Goal: Find specific page/section: Find specific page/section

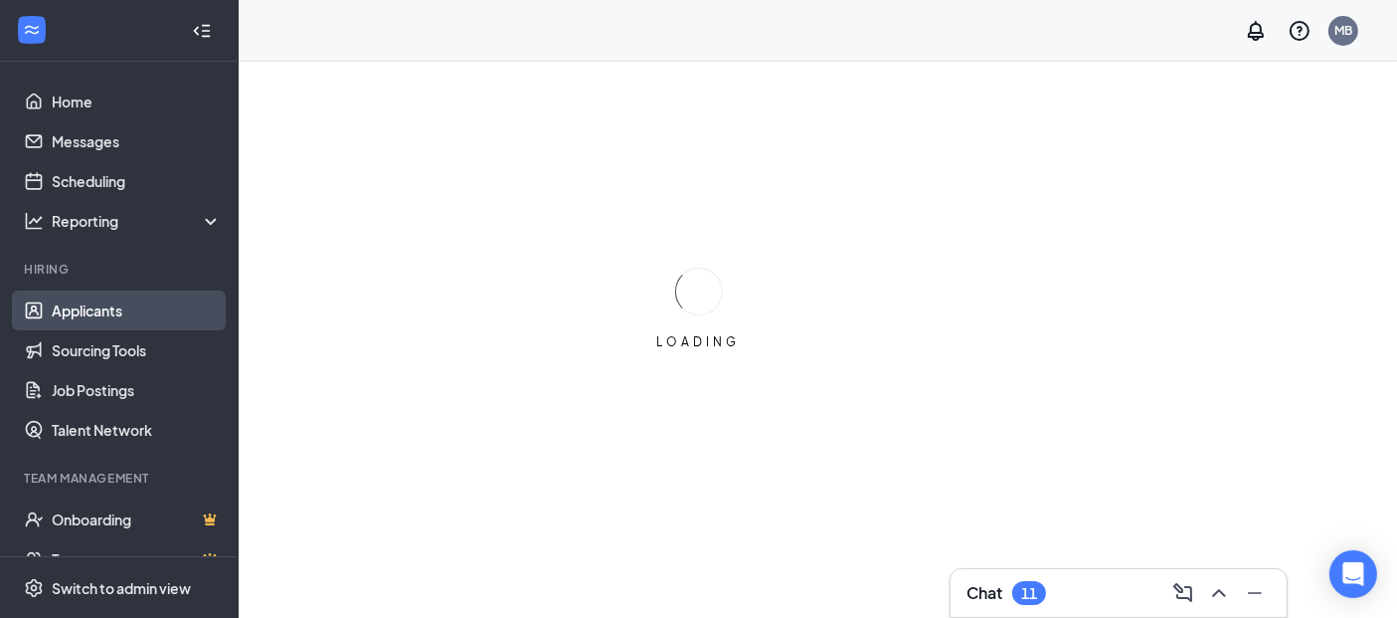
click at [105, 312] on link "Applicants" at bounding box center [137, 310] width 170 height 40
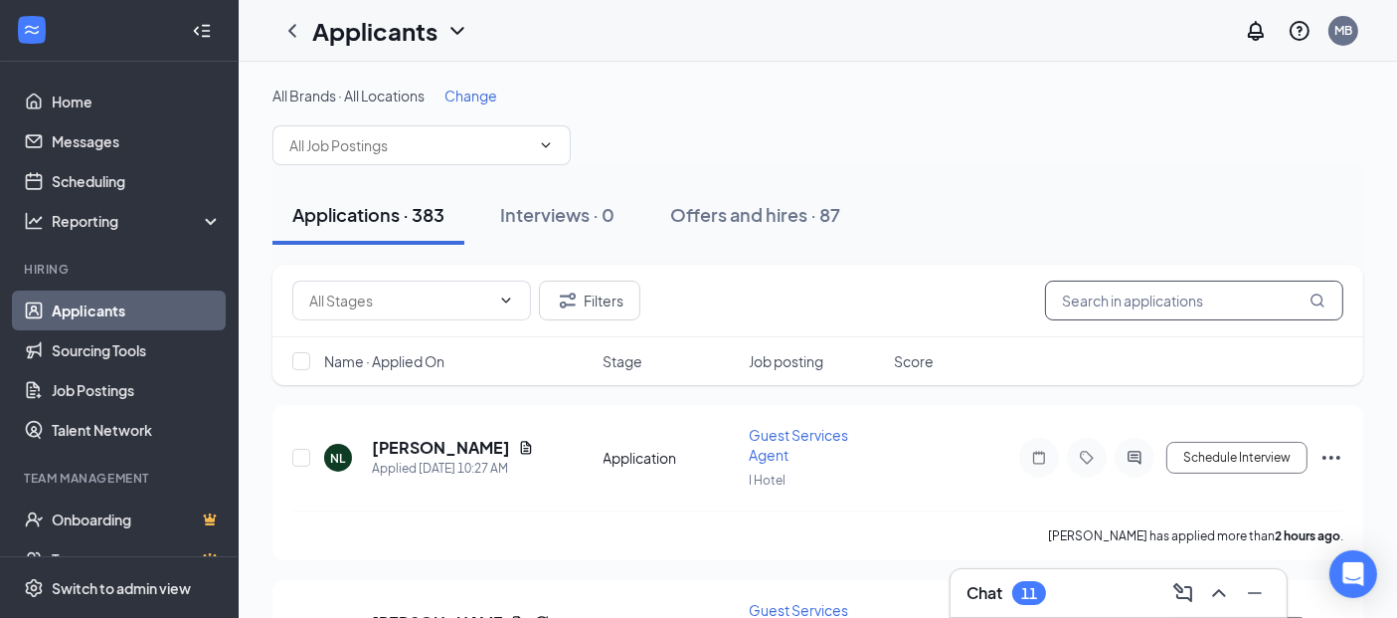
click at [1147, 295] on input "text" at bounding box center [1194, 300] width 298 height 40
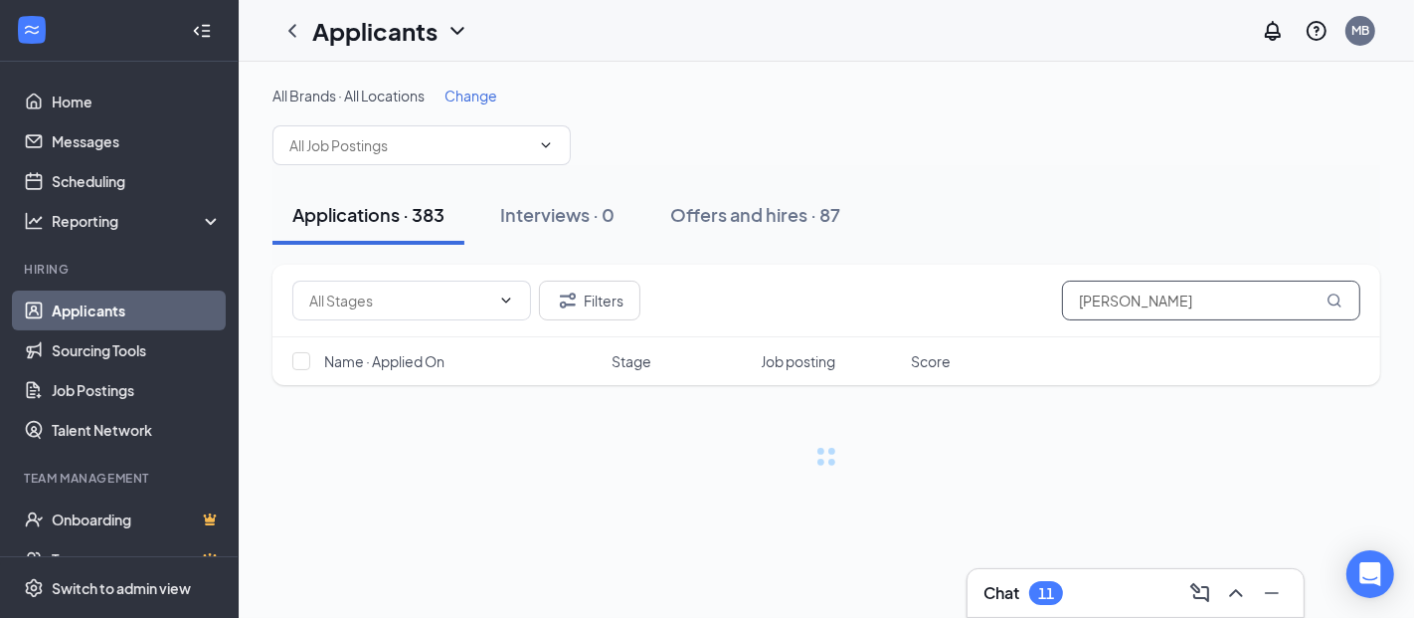
type input "[PERSON_NAME]"
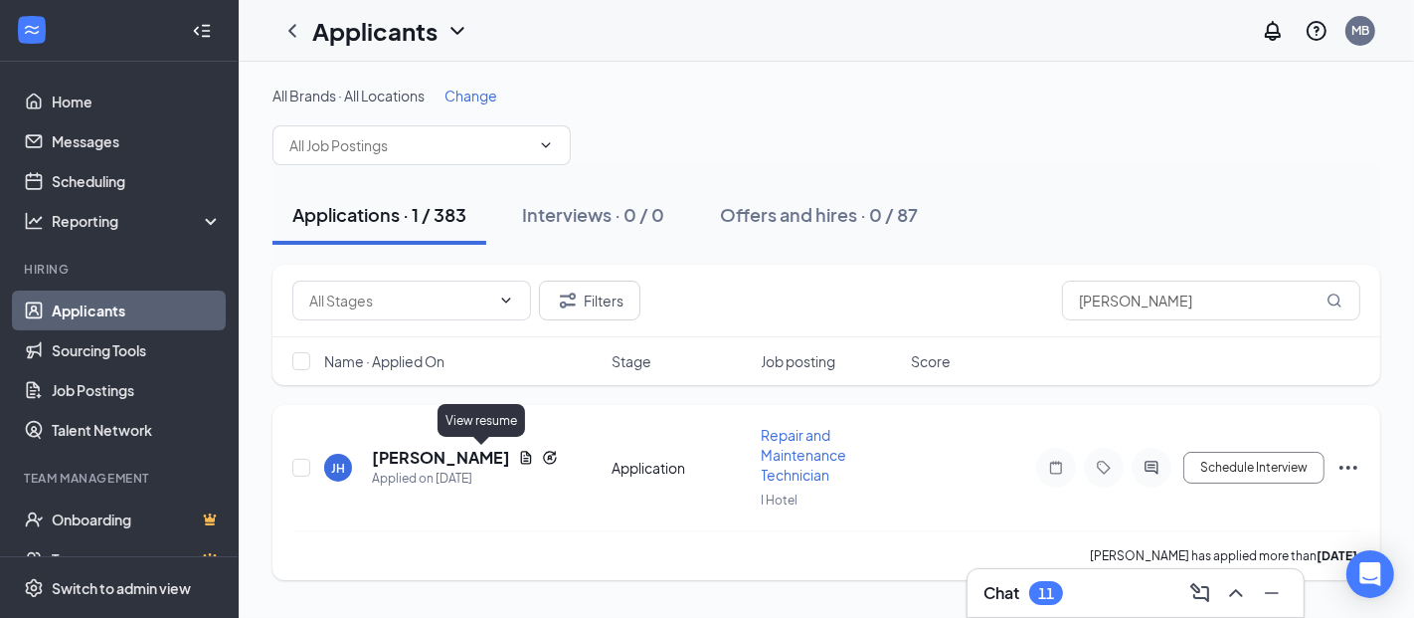
click at [518, 453] on icon "Document" at bounding box center [526, 458] width 16 height 16
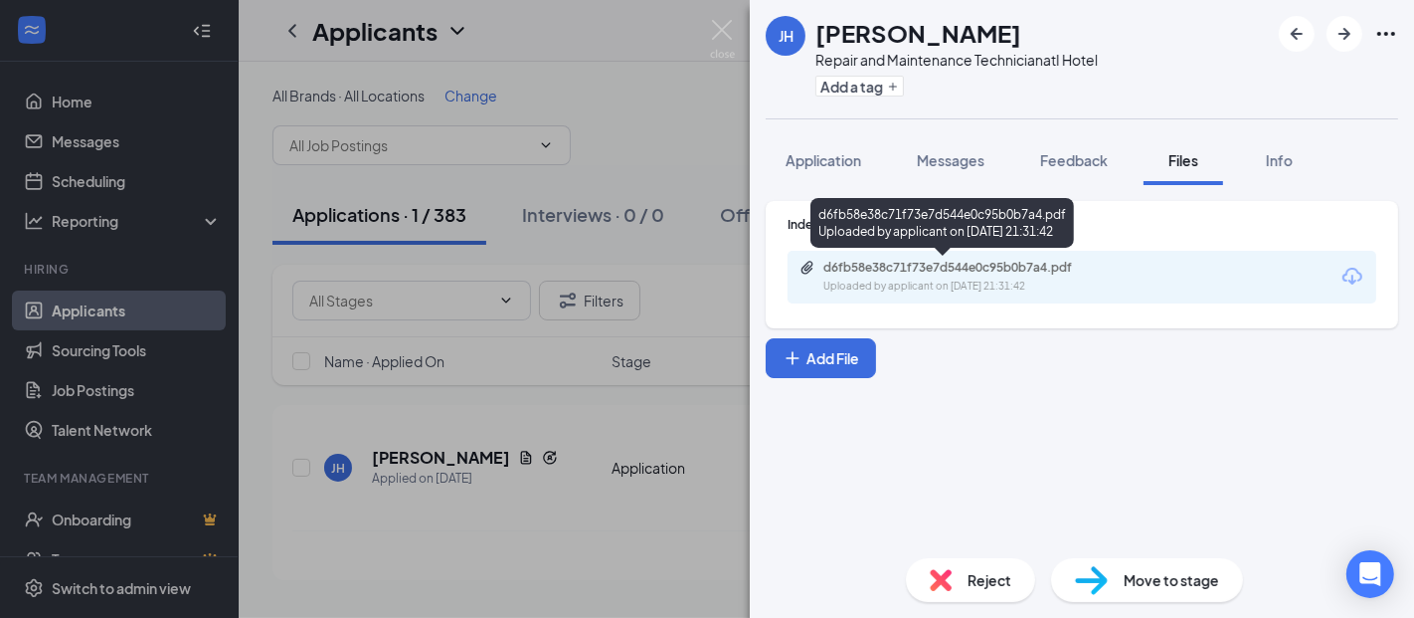
drag, startPoint x: 923, startPoint y: 271, endPoint x: 877, endPoint y: 271, distance: 45.7
click at [877, 271] on div "d6fb58e38c71f73e7d544e0c95b0b7a4.pdf" at bounding box center [962, 268] width 278 height 16
